Goal: Navigation & Orientation: Understand site structure

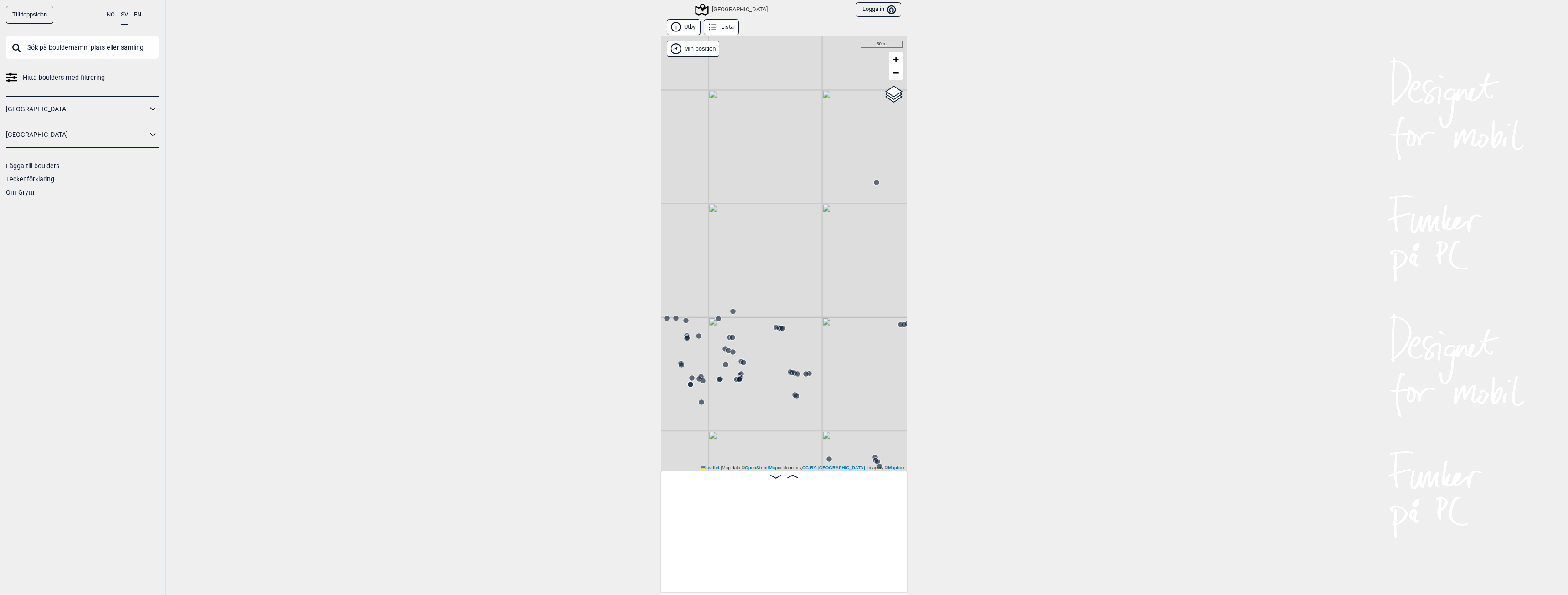
scroll to position [0, 13867]
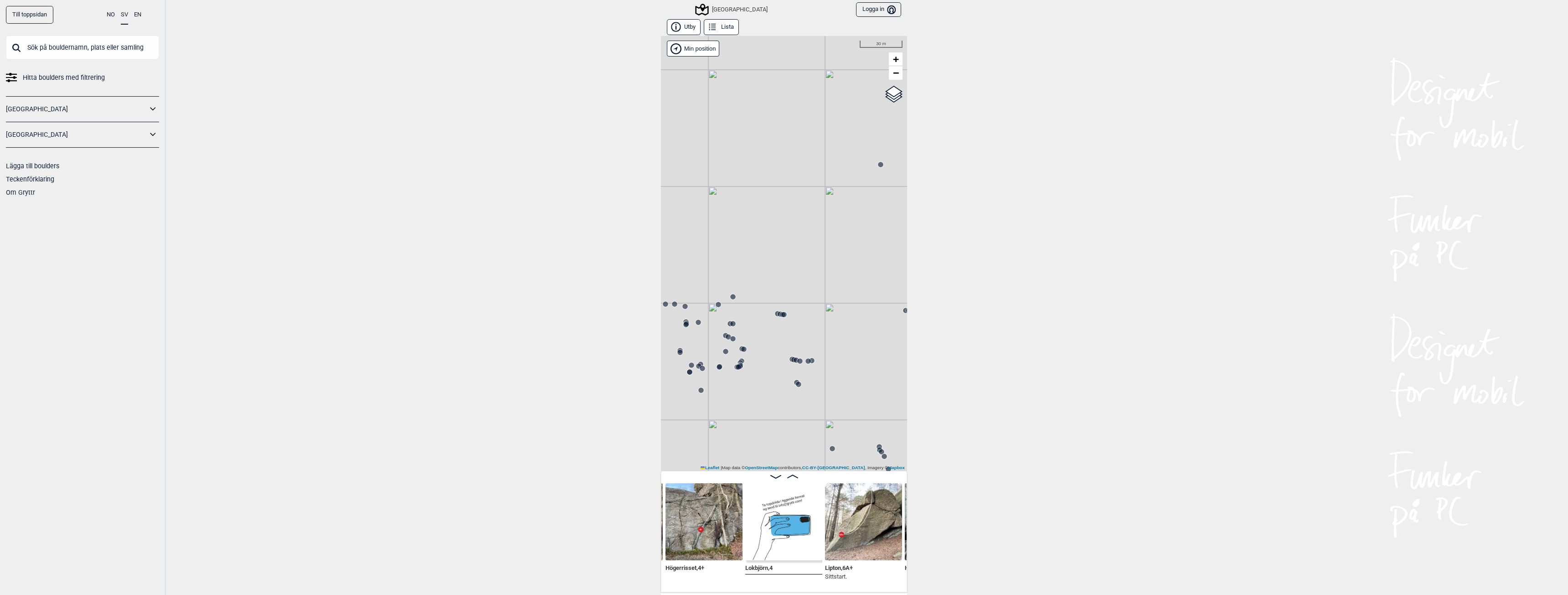
drag, startPoint x: 728, startPoint y: 10, endPoint x: 747, endPoint y: 21, distance: 22.0
click at [728, 10] on div "[GEOGRAPHIC_DATA]" at bounding box center [732, 9] width 71 height 11
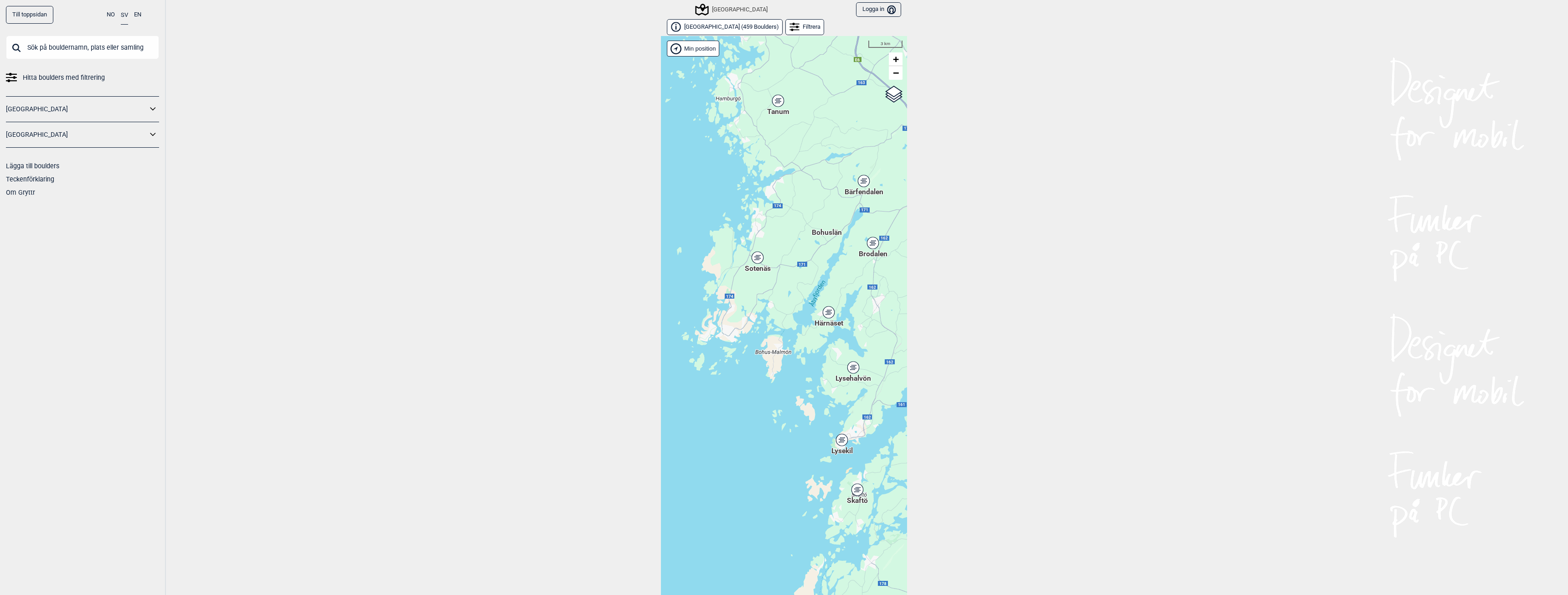
click at [754, 260] on div "[PERSON_NAME] posisjon" at bounding box center [784, 322] width 246 height 573
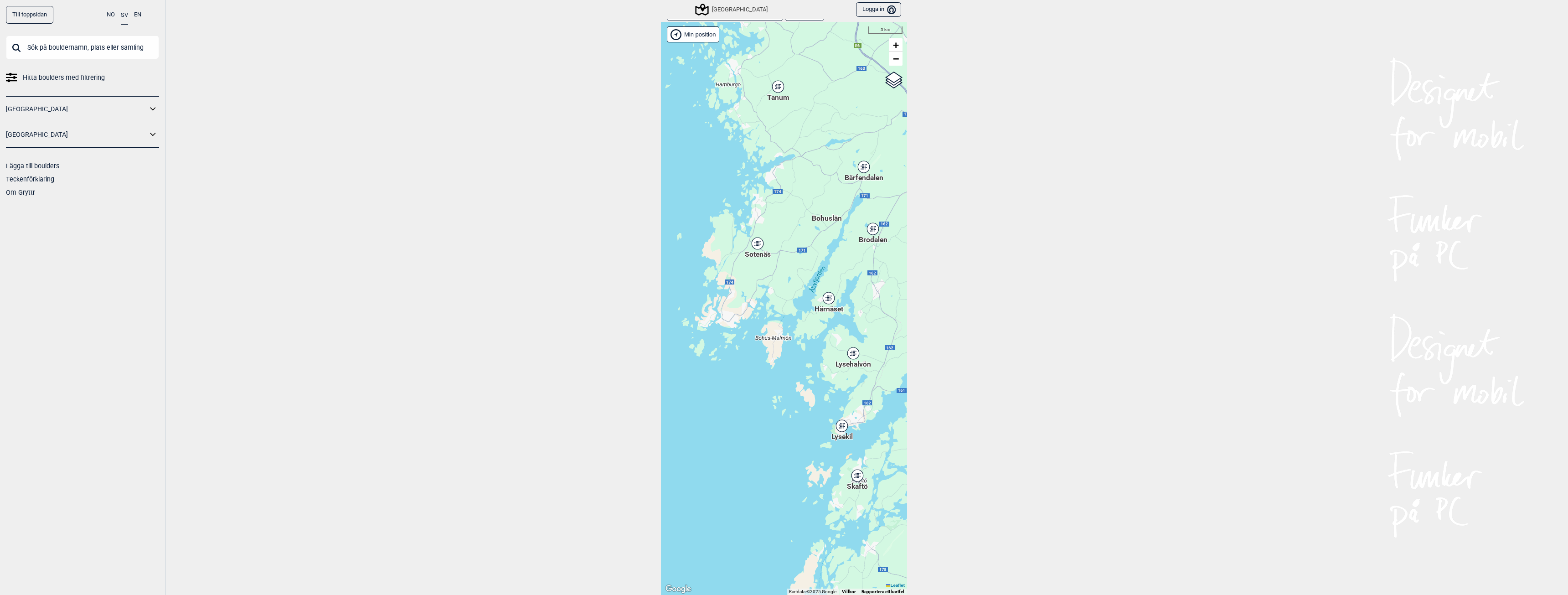
click at [757, 246] on div "Sotenäs" at bounding box center [757, 243] width 5 height 5
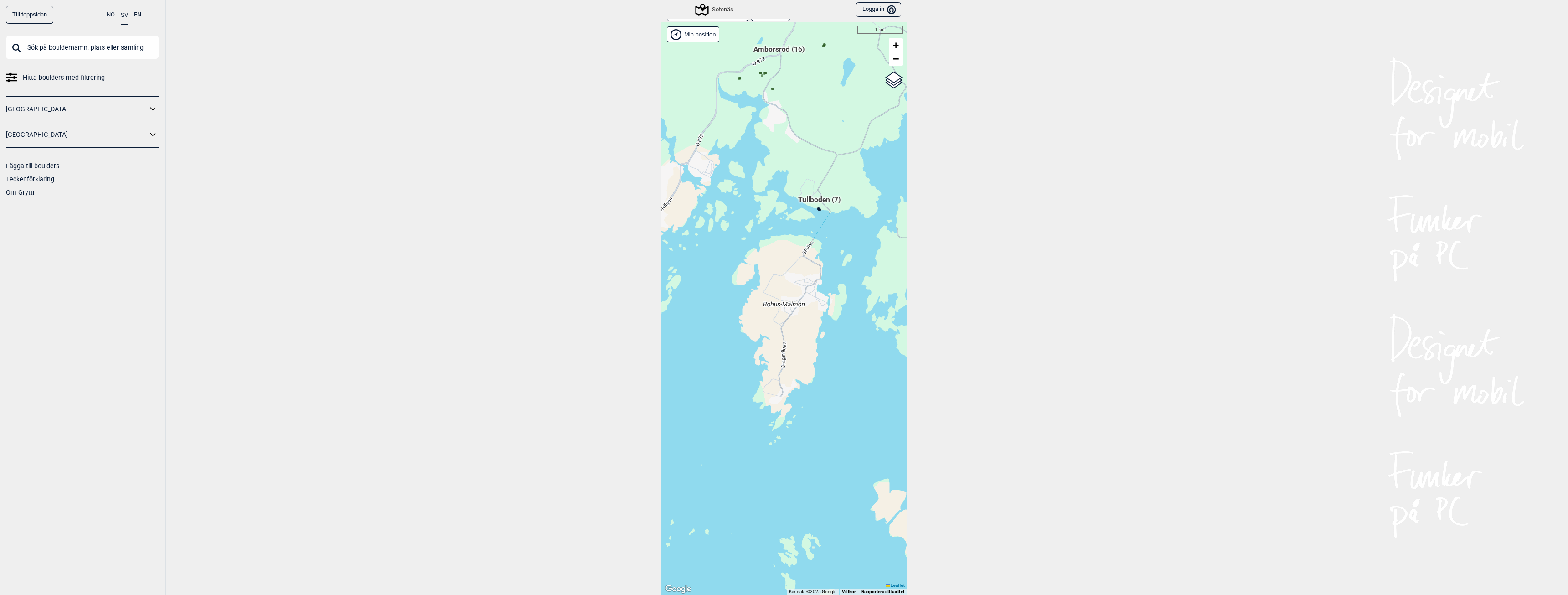
drag, startPoint x: 785, startPoint y: 379, endPoint x: 771, endPoint y: 311, distance: 69.4
click at [771, 311] on div "[PERSON_NAME] posisjon [GEOGRAPHIC_DATA] Stange [GEOGRAPHIC_DATA] syd [GEOGRAPH…" at bounding box center [784, 308] width 246 height 573
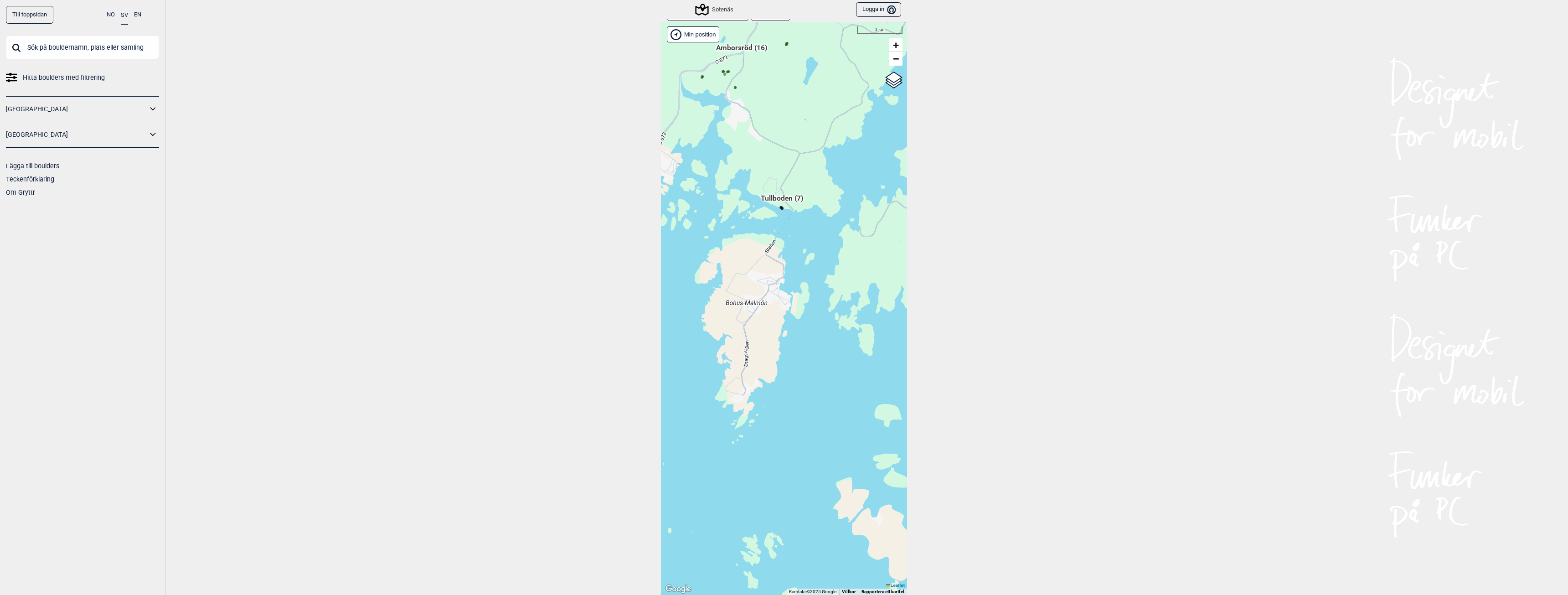
drag, startPoint x: 808, startPoint y: 369, endPoint x: 771, endPoint y: 369, distance: 37.0
click at [771, 369] on div "[PERSON_NAME] posisjon [GEOGRAPHIC_DATA] Stange [GEOGRAPHIC_DATA] syd [GEOGRAPH…" at bounding box center [784, 308] width 246 height 573
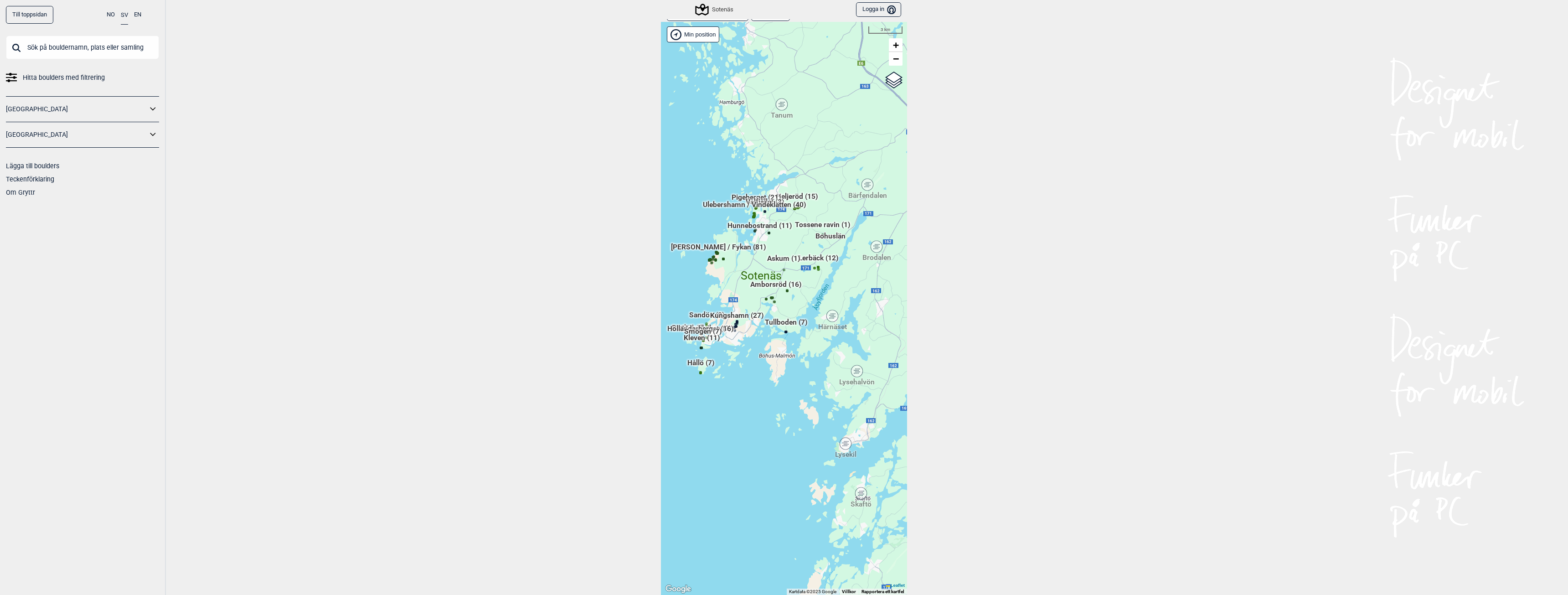
drag, startPoint x: 764, startPoint y: 350, endPoint x: 784, endPoint y: 384, distance: 39.4
click at [784, 384] on div "[PERSON_NAME] posisjon [GEOGRAPHIC_DATA] Stange [GEOGRAPHIC_DATA] syd [GEOGRAPH…" at bounding box center [784, 308] width 246 height 573
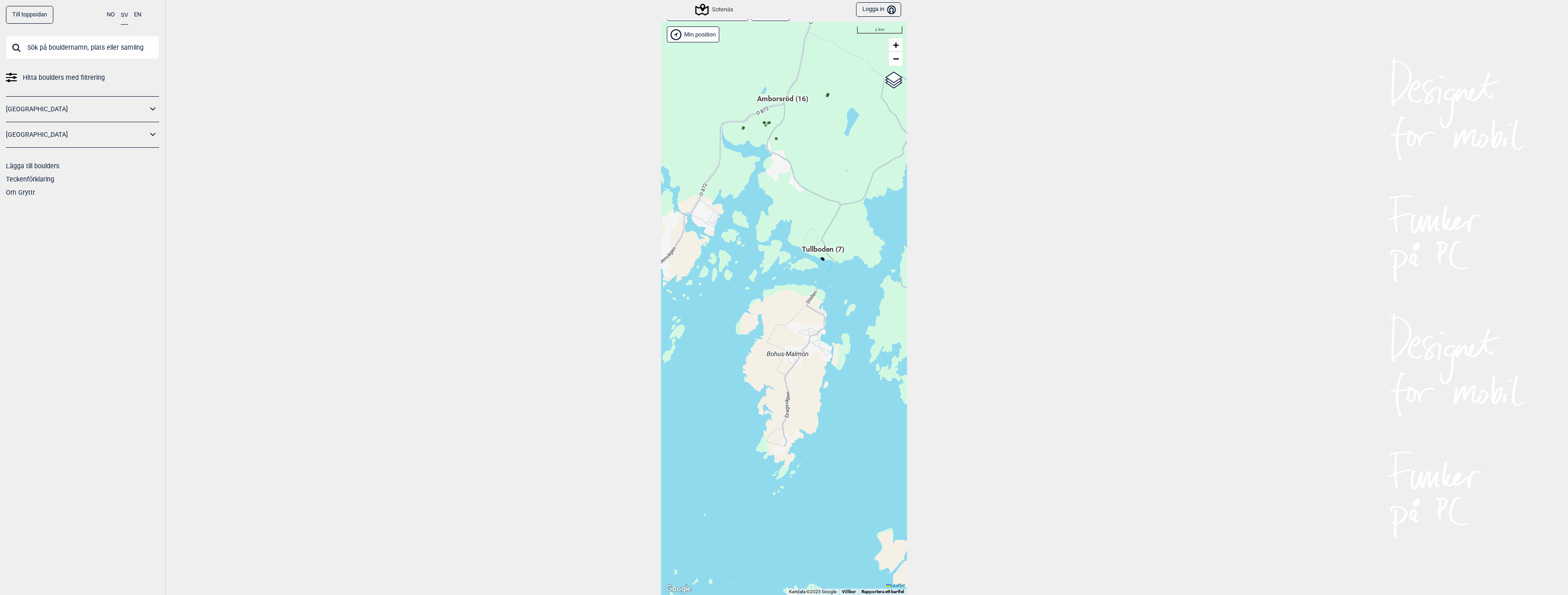
click at [30, 192] on link "Om Gryttr" at bounding box center [20, 192] width 29 height 7
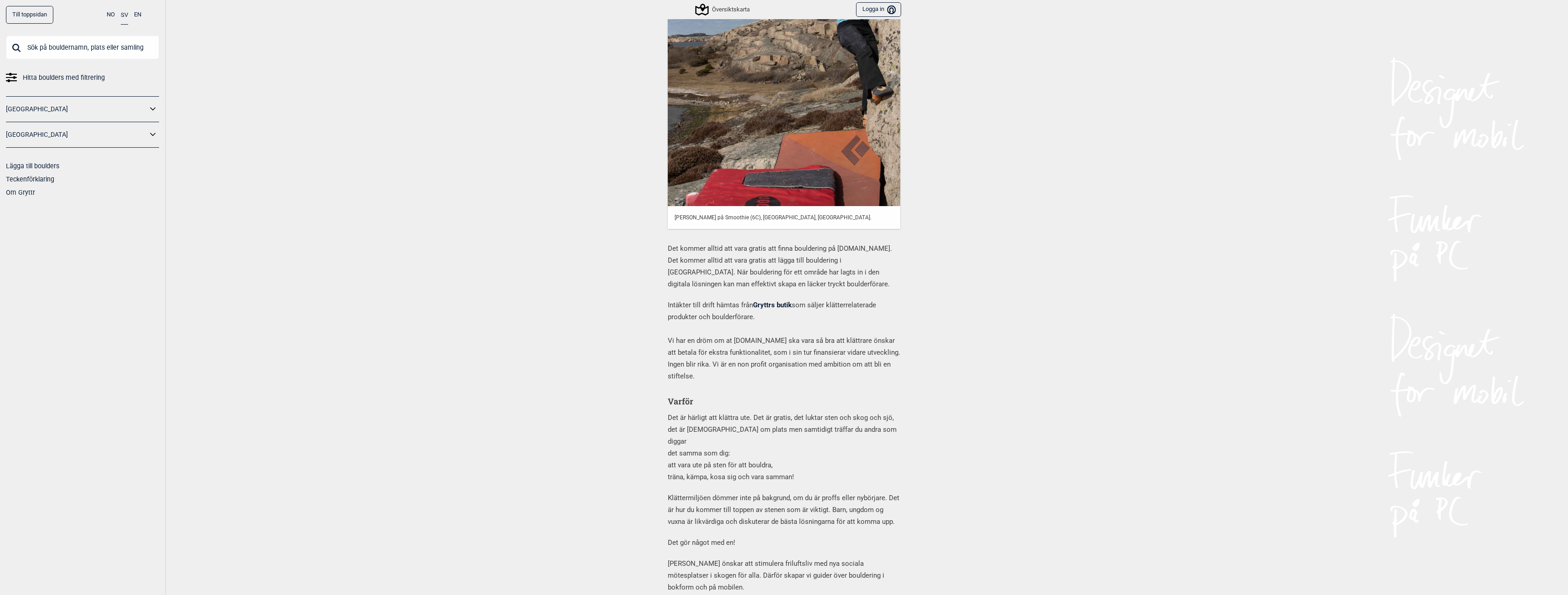
scroll to position [274, 0]
